Goal: Navigation & Orientation: Find specific page/section

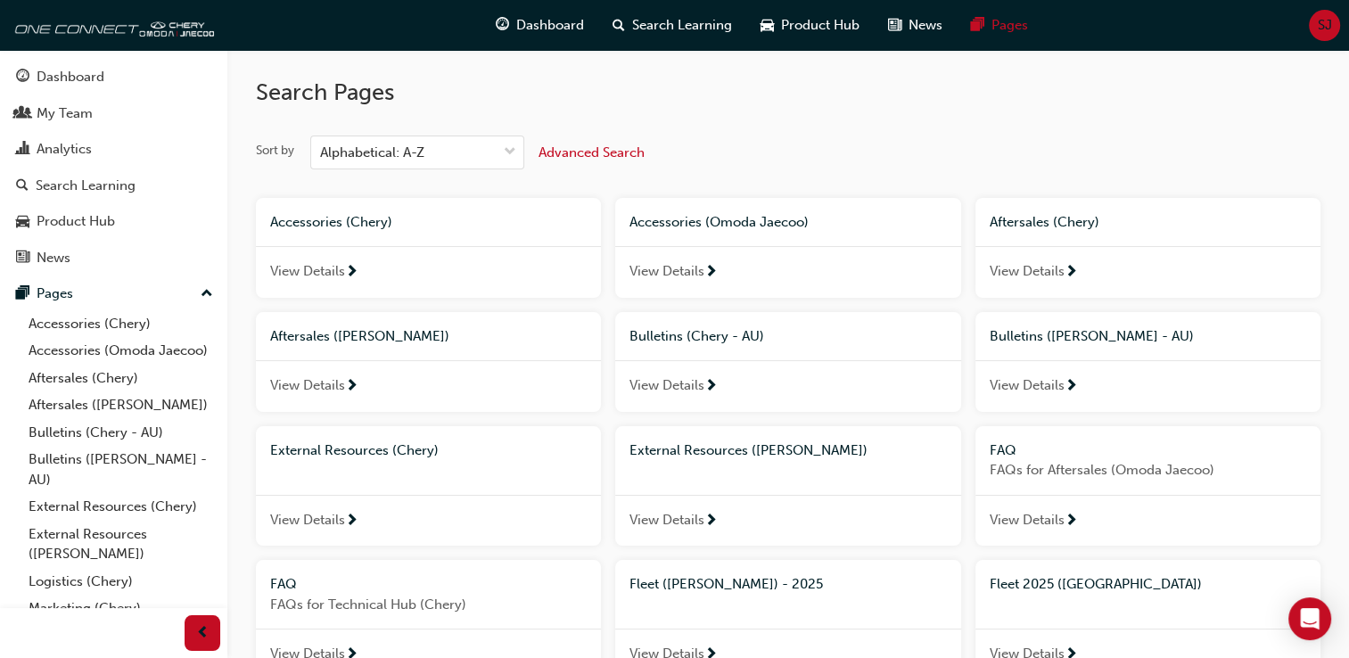
click at [530, 485] on div "External Resources (Chery) View Details" at bounding box center [428, 486] width 345 height 120
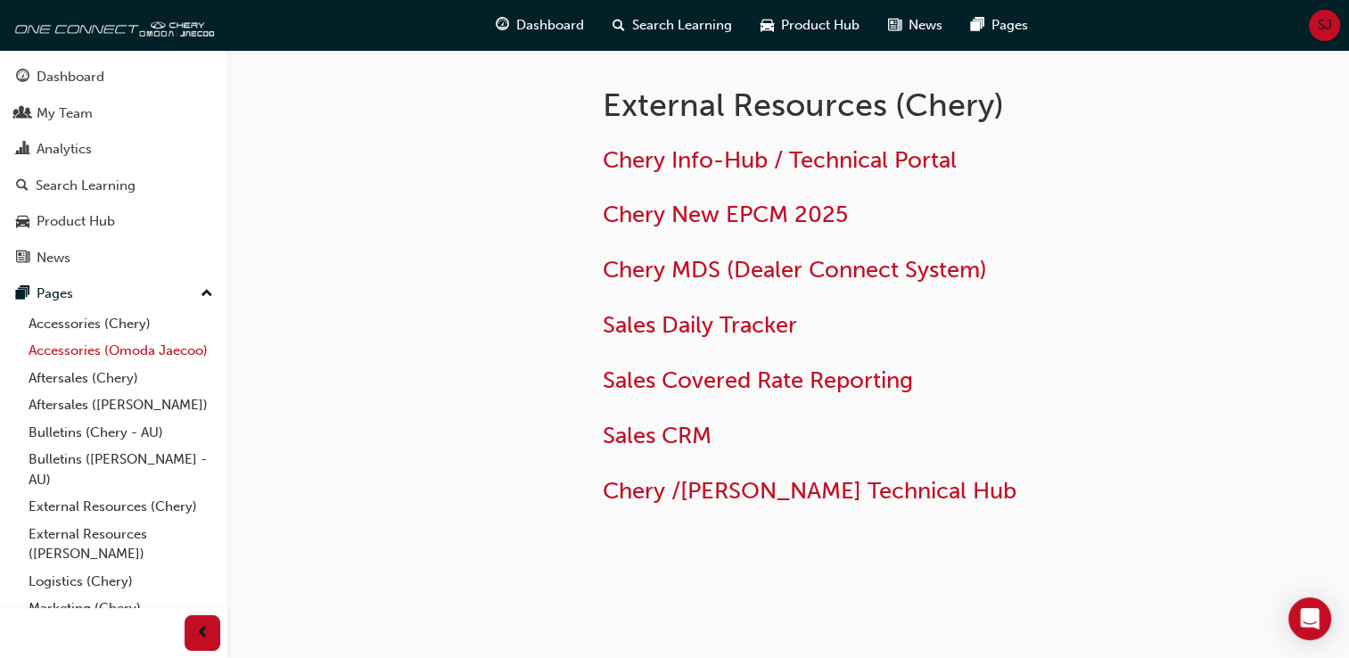
click at [104, 348] on link "Accessories (Omoda Jaecoo)" at bounding box center [120, 351] width 199 height 28
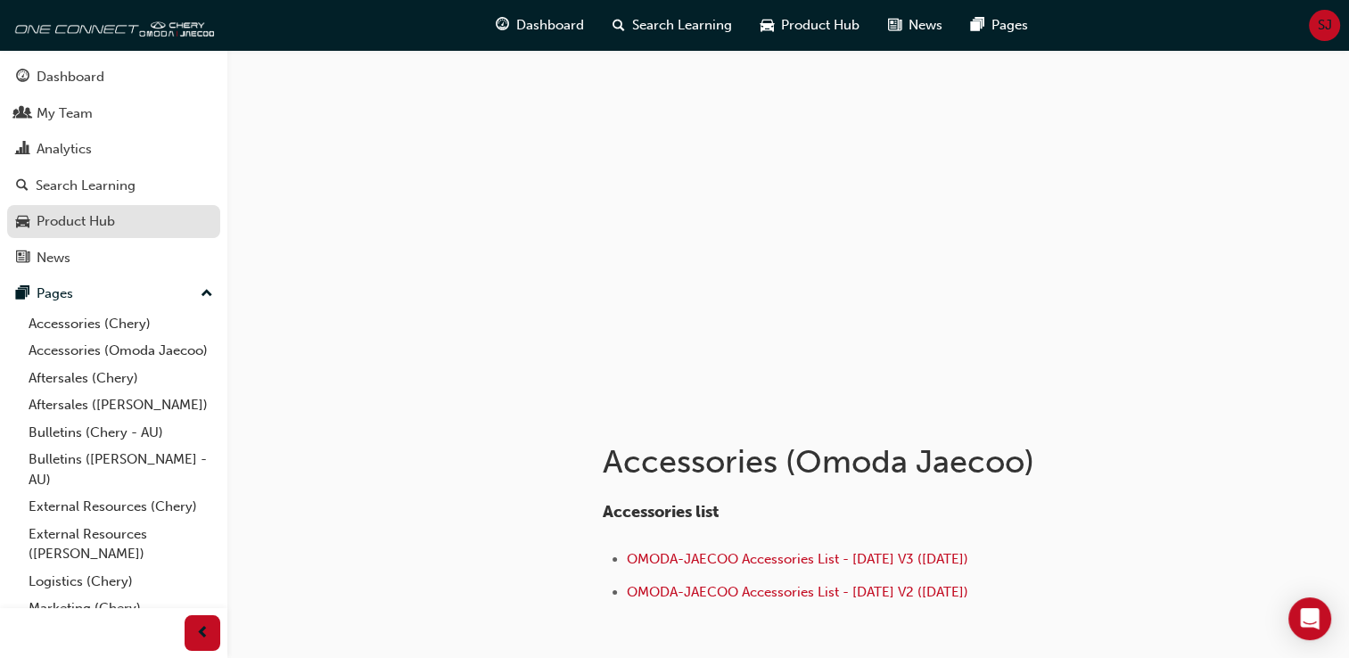
click at [84, 219] on div "Product Hub" at bounding box center [76, 221] width 78 height 21
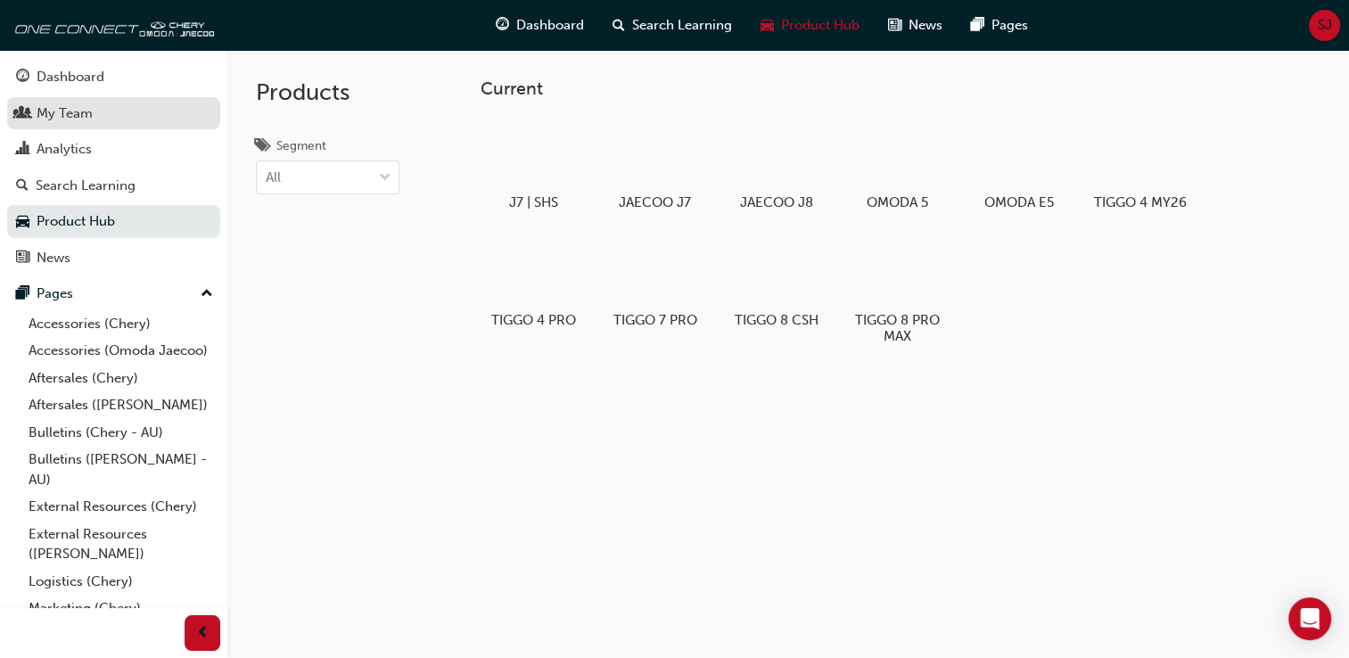
click at [62, 101] on link "My Team" at bounding box center [113, 113] width 213 height 33
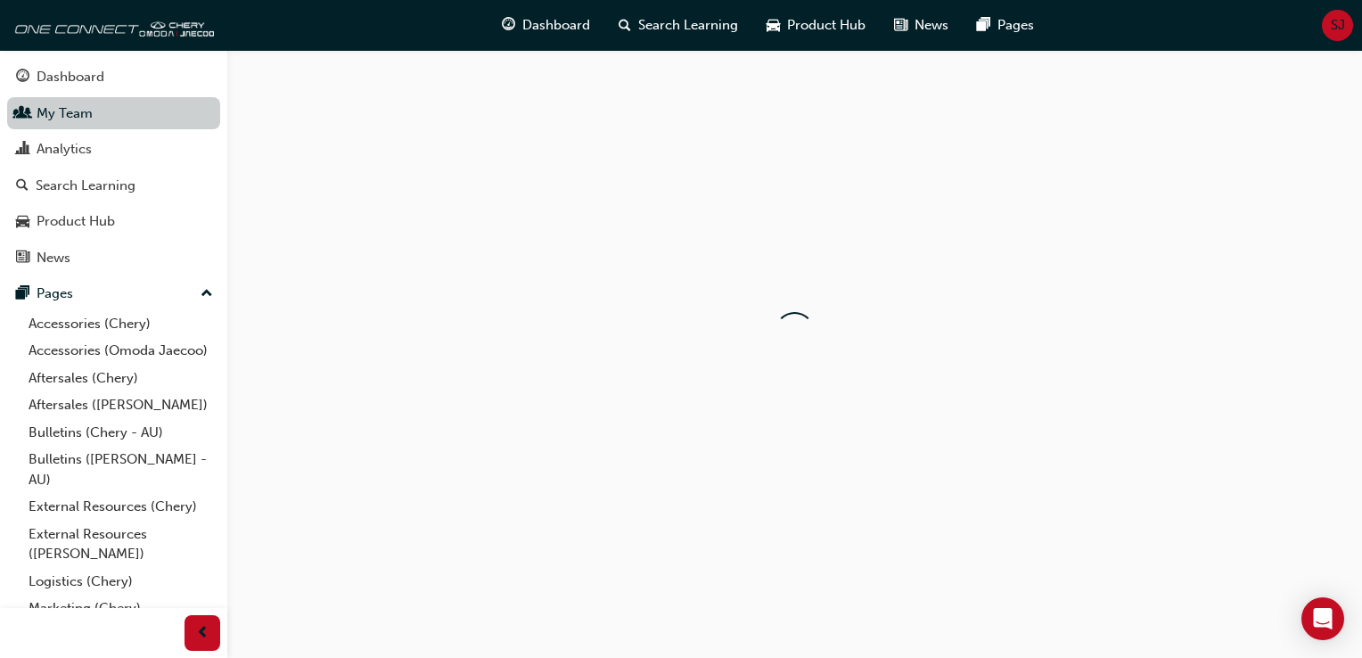
click at [62, 101] on link "My Team" at bounding box center [113, 113] width 213 height 33
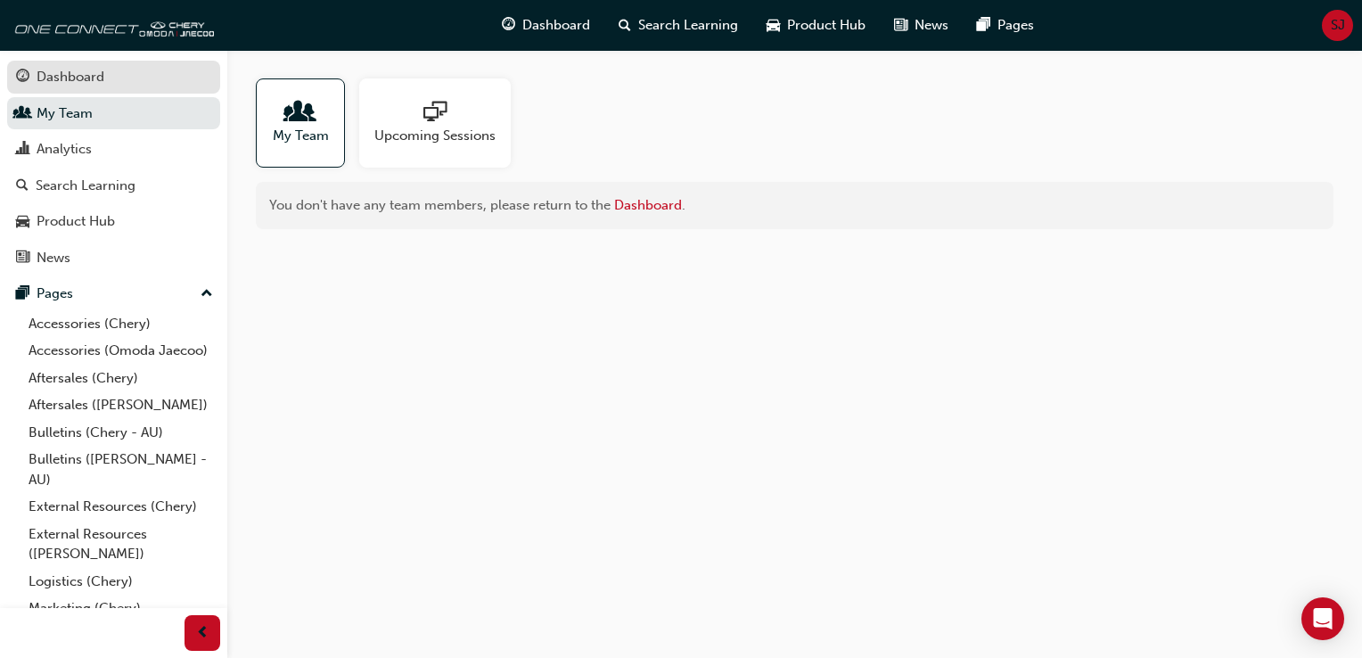
click at [66, 83] on div "Dashboard" at bounding box center [71, 77] width 68 height 21
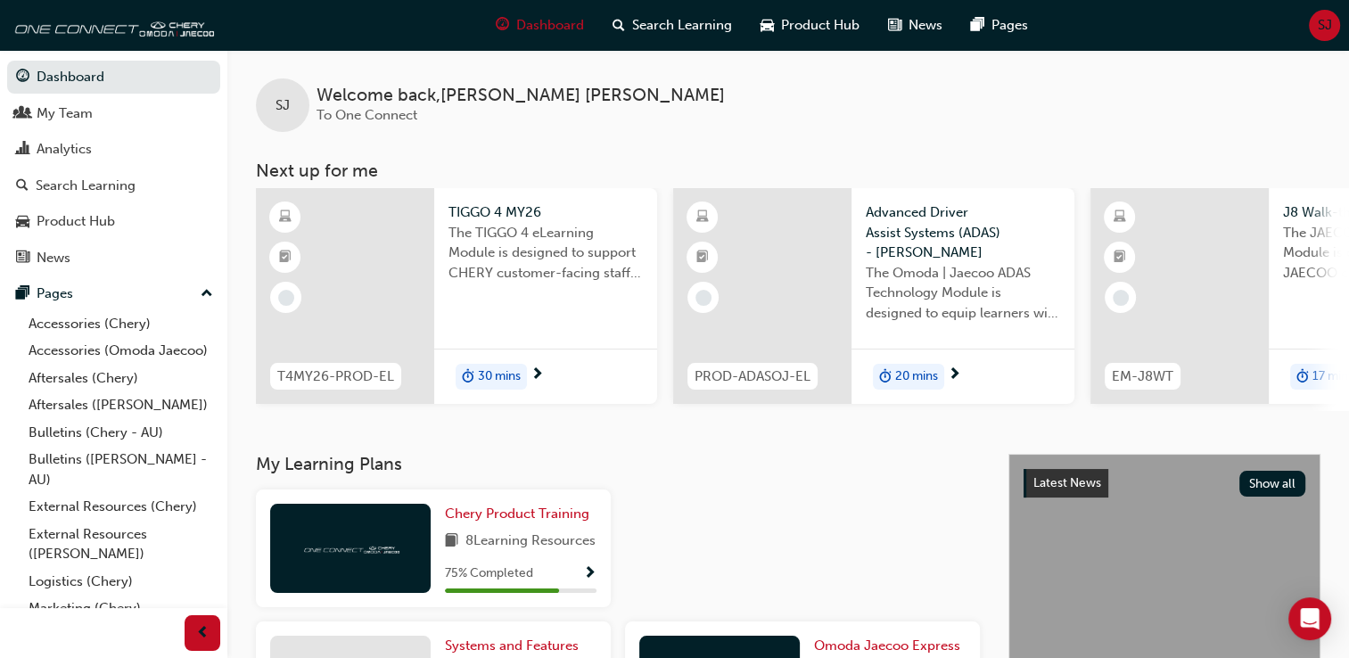
click at [715, 121] on div "SJ Welcome back , [PERSON_NAME] To One Connect" at bounding box center [788, 91] width 1122 height 82
